Goal: Information Seeking & Learning: Check status

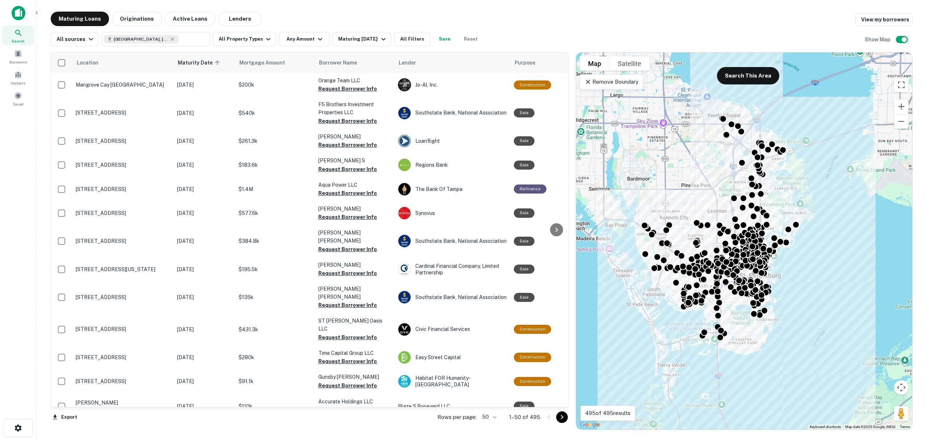
drag, startPoint x: 639, startPoint y: 162, endPoint x: 637, endPoint y: 175, distance: 13.8
click at [637, 175] on div "To activate drag with keyboard, press Alt + Enter. Once in keyboard drag state,…" at bounding box center [744, 241] width 336 height 377
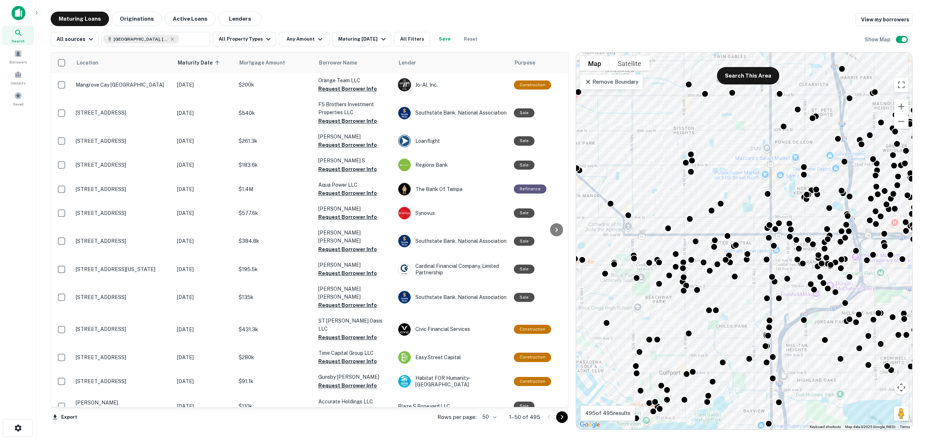
drag, startPoint x: 632, startPoint y: 193, endPoint x: 654, endPoint y: 208, distance: 26.5
click at [657, 208] on div "To activate drag with keyboard, press Alt + Enter. Once in keyboard drag state,…" at bounding box center [744, 241] width 336 height 377
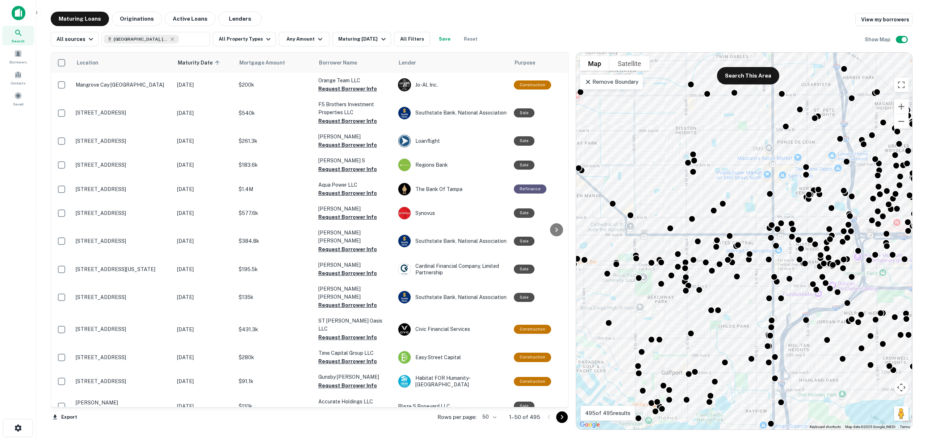
drag, startPoint x: 649, startPoint y: 215, endPoint x: 652, endPoint y: 236, distance: 21.9
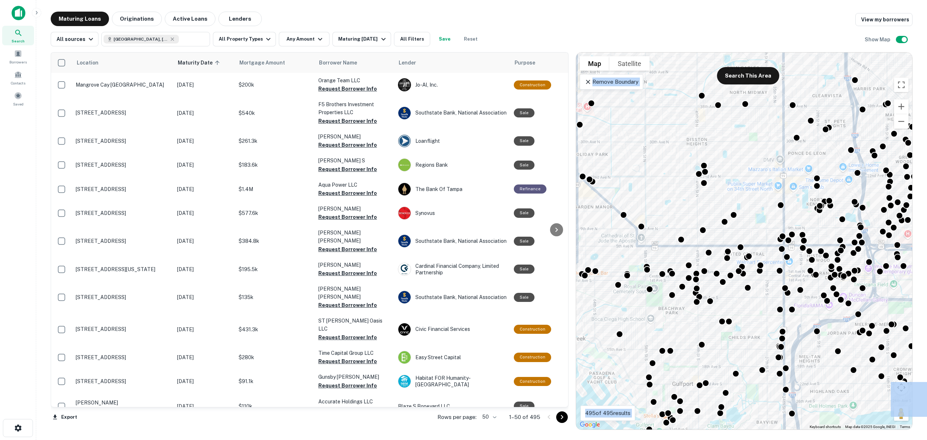
drag, startPoint x: 651, startPoint y: 203, endPoint x: 666, endPoint y: 216, distance: 19.5
click at [666, 216] on div "To activate drag with keyboard, press Alt + Enter. Once in keyboard drag state,…" at bounding box center [744, 241] width 336 height 377
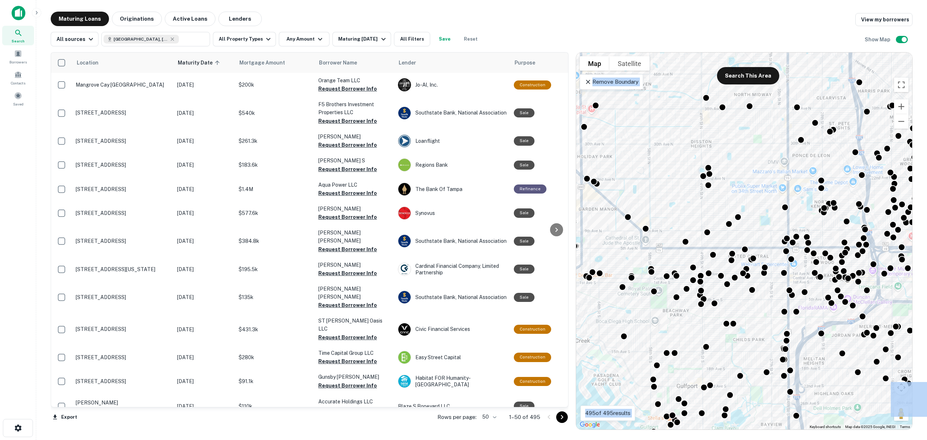
click at [666, 216] on div "To activate drag with keyboard, press Alt + Enter. Once in keyboard drag state,…" at bounding box center [744, 241] width 336 height 377
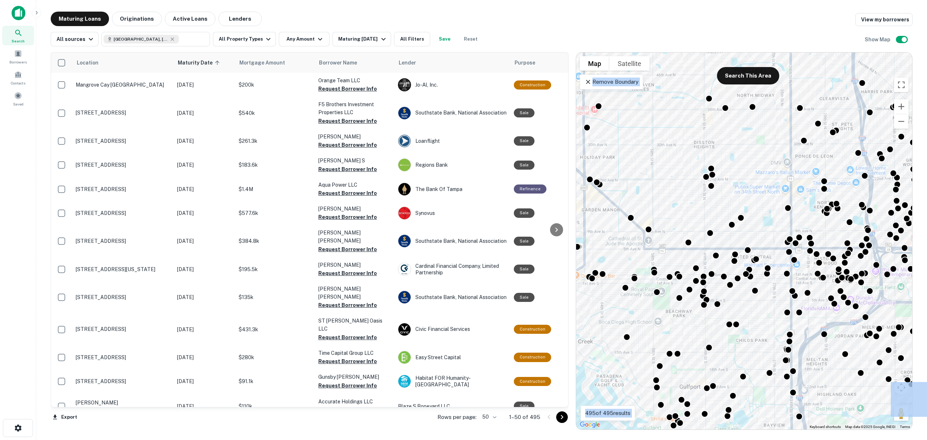
click at [668, 212] on div "To activate drag with keyboard, press Alt + Enter. Once in keyboard drag state,…" at bounding box center [744, 241] width 336 height 377
click at [644, 48] on div "Location Maturity Date sorted ascending Mortgage Amount Borrower Name Lender Pu…" at bounding box center [482, 237] width 862 height 383
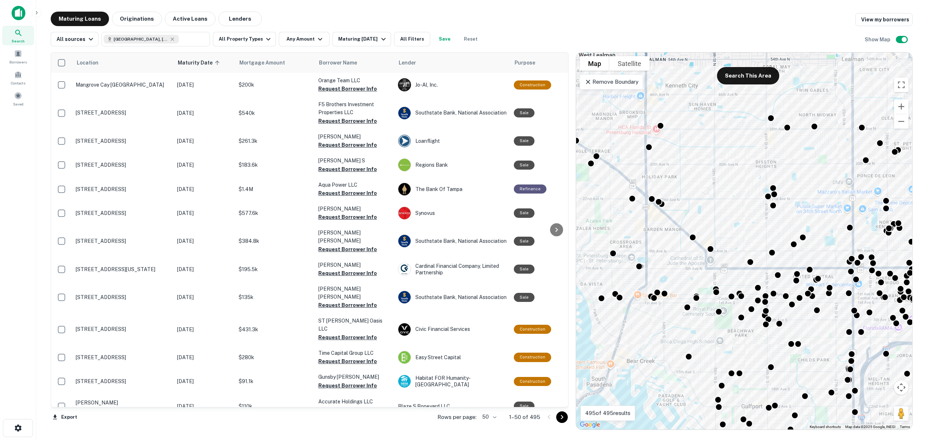
drag, startPoint x: 633, startPoint y: 196, endPoint x: 697, endPoint y: 216, distance: 66.7
click at [697, 216] on div "To activate drag with keyboard, press Alt + Enter. Once in keyboard drag state,…" at bounding box center [744, 241] width 336 height 377
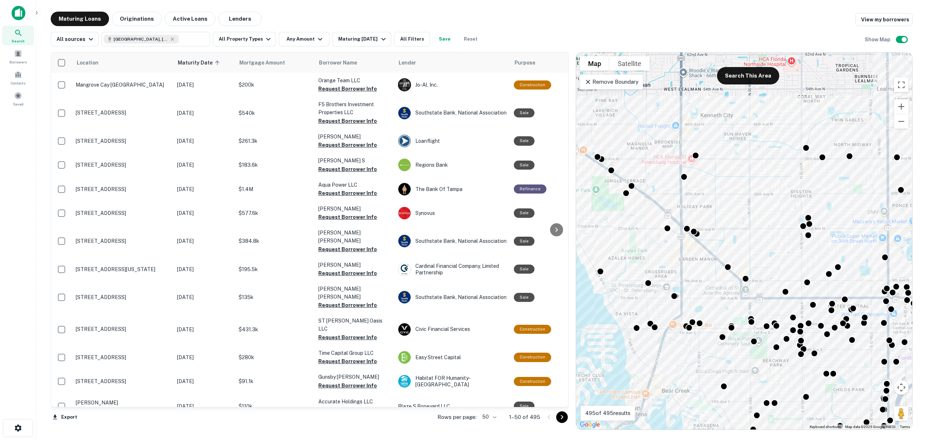
drag, startPoint x: 660, startPoint y: 175, endPoint x: 696, endPoint y: 204, distance: 46.4
click at [696, 204] on div "To activate drag with keyboard, press Alt + Enter. Once in keyboard drag state,…" at bounding box center [744, 241] width 336 height 377
click at [372, 38] on div "Maturing [DATE]" at bounding box center [362, 39] width 49 height 9
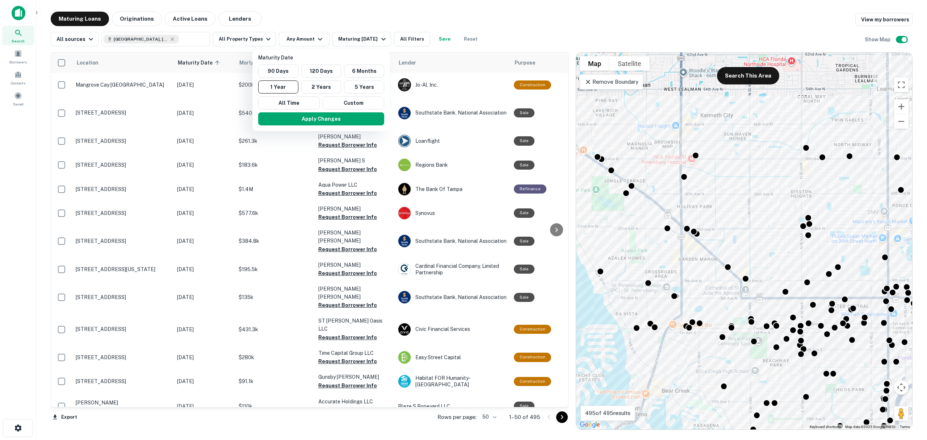
click at [464, 8] on div at bounding box center [463, 220] width 927 height 440
